Goal: Transaction & Acquisition: Purchase product/service

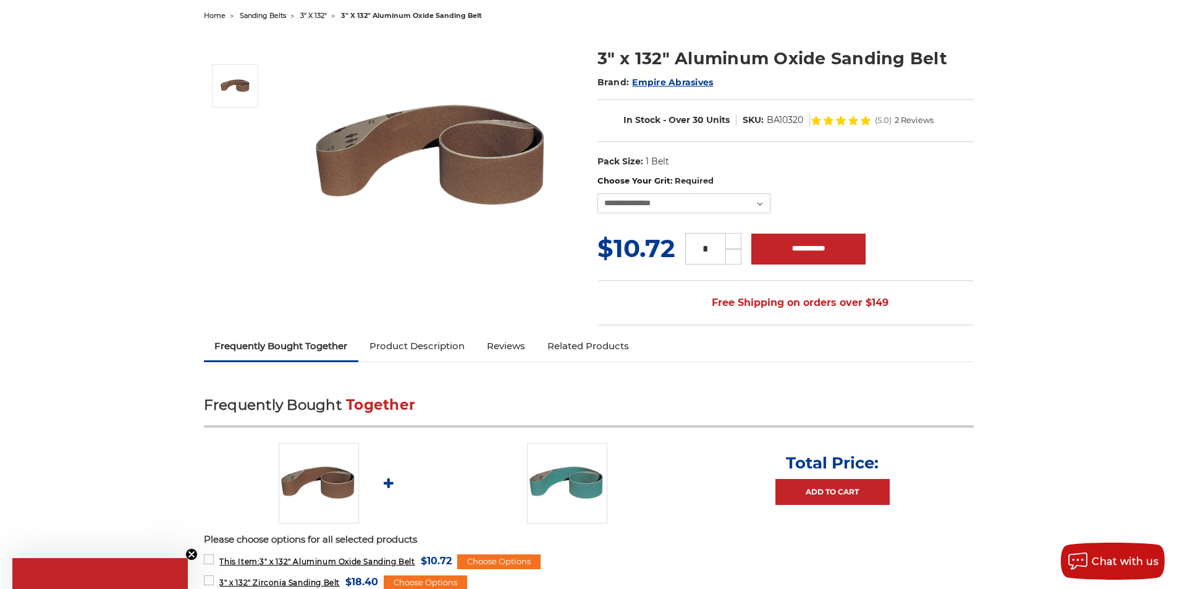
click at [240, 12] on span "sanding belts" at bounding box center [263, 15] width 46 height 9
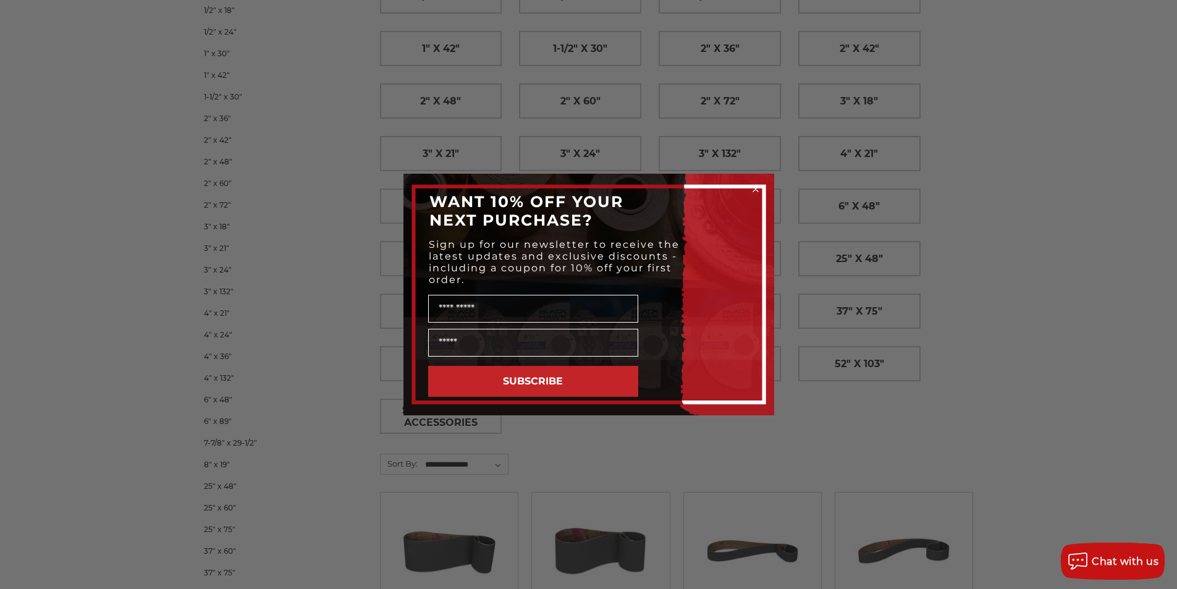
scroll to position [51, 0]
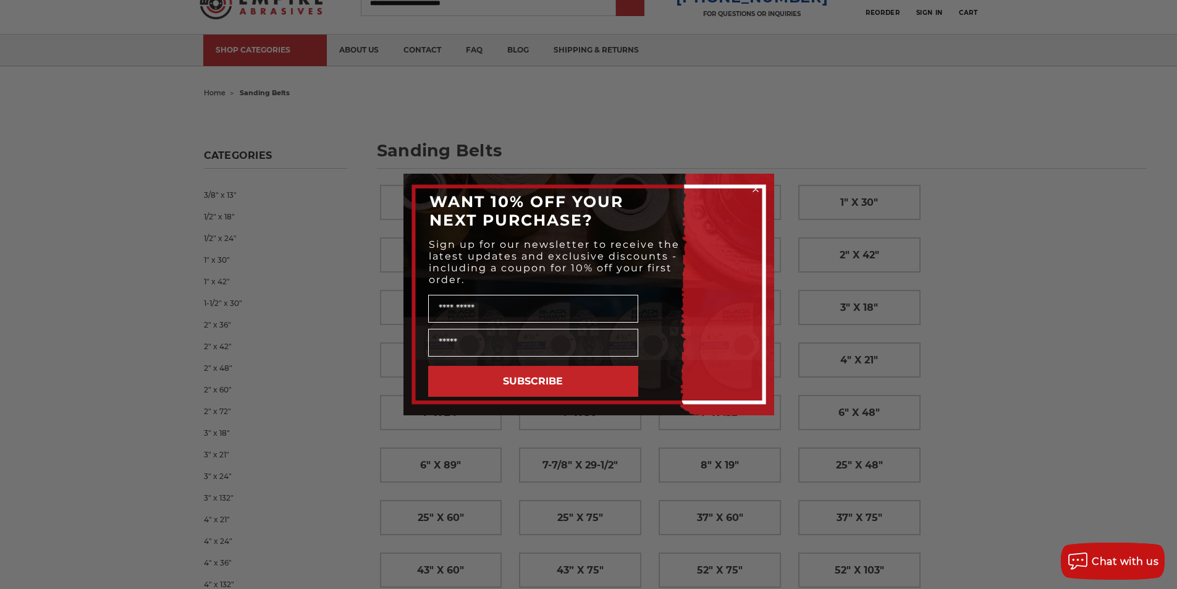
click at [759, 195] on circle "Close dialog" at bounding box center [756, 190] width 12 height 12
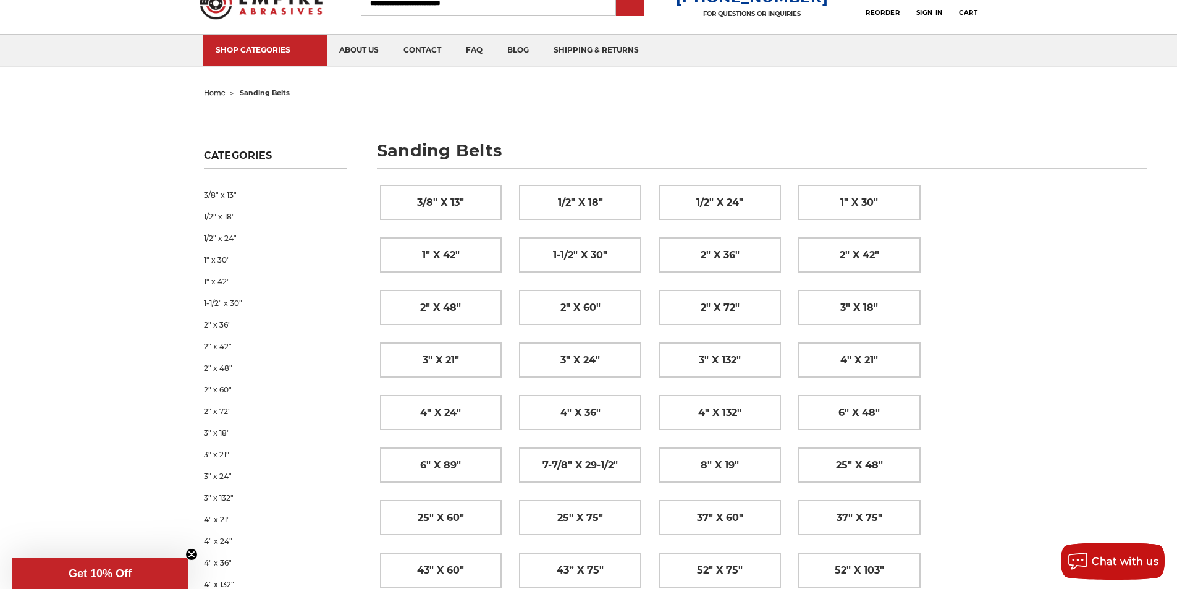
scroll to position [0, 0]
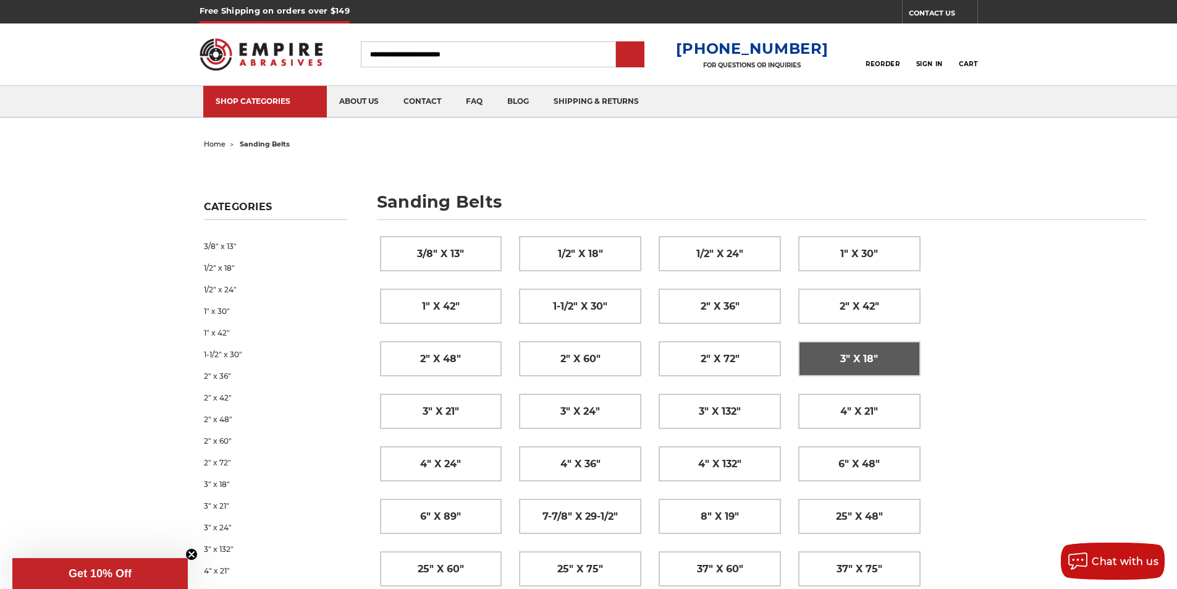
click at [812, 346] on link "3" x 18"" at bounding box center [859, 359] width 121 height 34
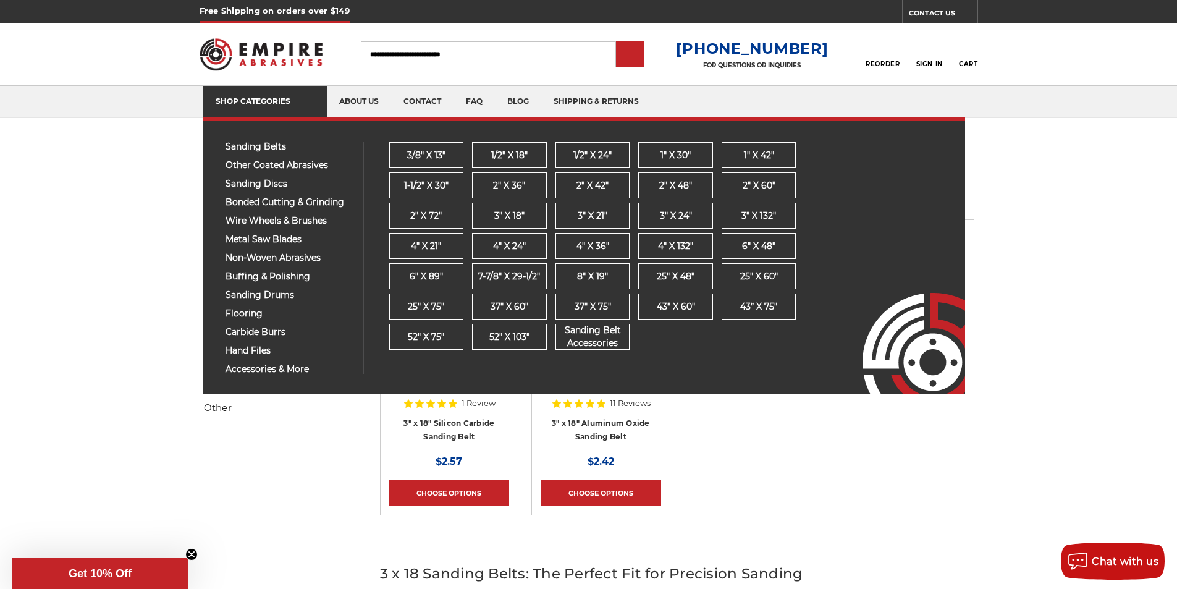
click at [230, 88] on link "SHOP CATEGORIES" at bounding box center [265, 102] width 124 height 32
